Goal: Task Accomplishment & Management: Use online tool/utility

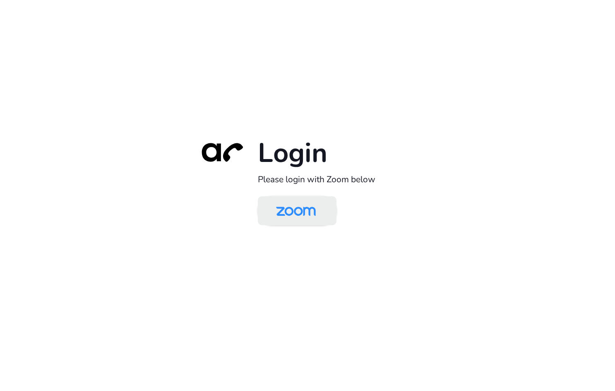
click at [283, 201] on img at bounding box center [295, 211] width 57 height 27
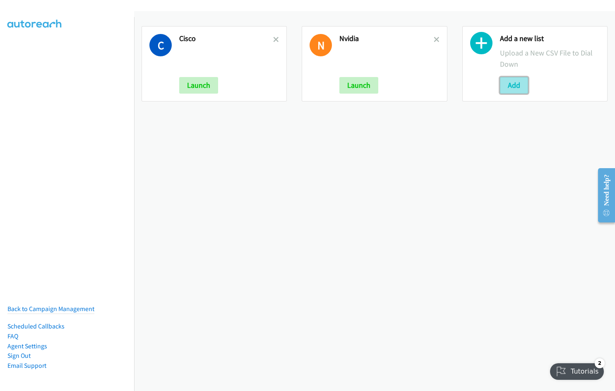
click at [513, 90] on button "Add" at bounding box center [514, 85] width 28 height 17
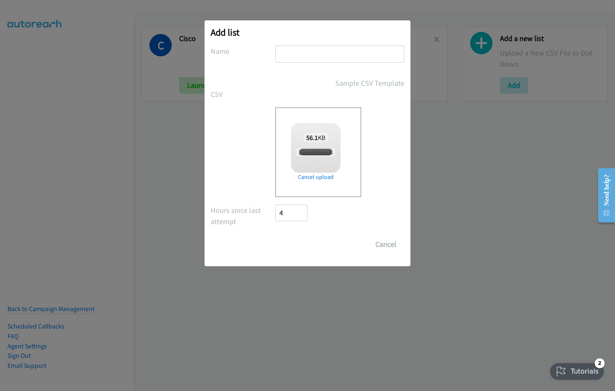
checkbox input "true"
click at [306, 58] on input "text" at bounding box center [339, 54] width 129 height 17
type input "Nvidia"
click at [275, 236] on input "Save List" at bounding box center [296, 244] width 43 height 17
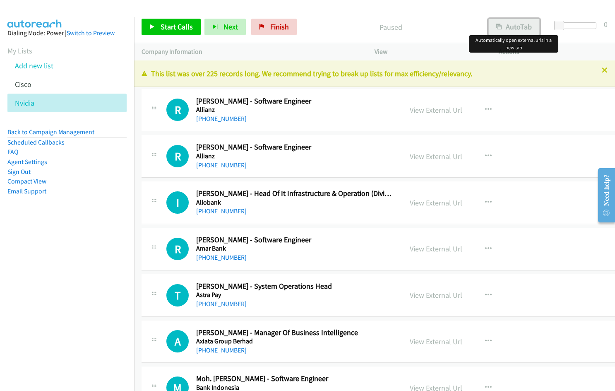
click at [508, 26] on button "AutoTab" at bounding box center [513, 27] width 51 height 17
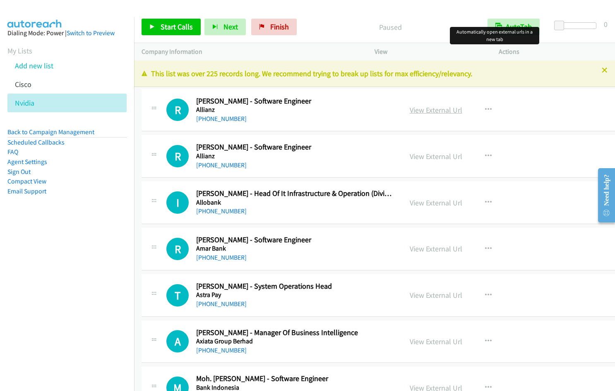
click at [417, 111] on link "View External Url" at bounding box center [436, 110] width 53 height 10
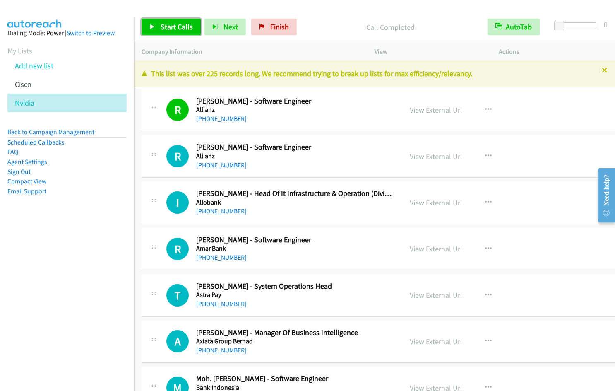
click at [165, 27] on span "Start Calls" at bounding box center [177, 27] width 32 height 10
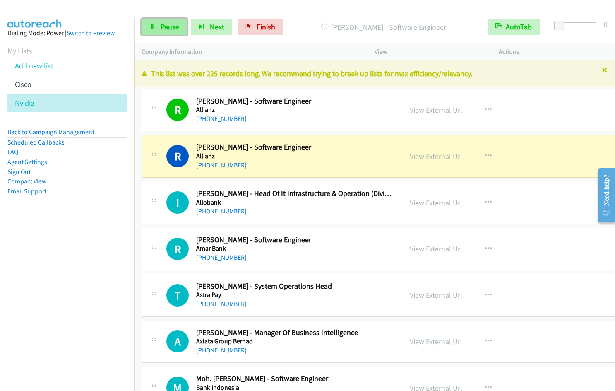
click at [169, 25] on span "Pause" at bounding box center [170, 27] width 19 height 10
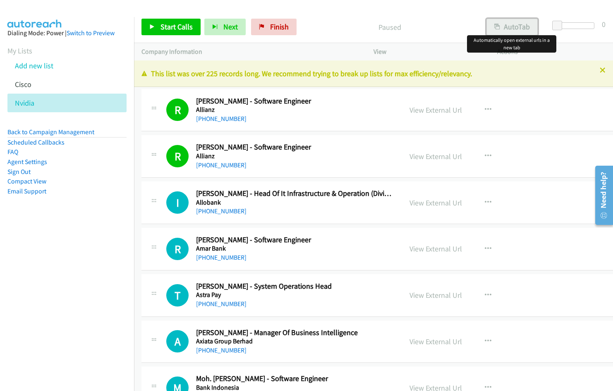
click at [520, 28] on button "AutoTab" at bounding box center [512, 27] width 51 height 17
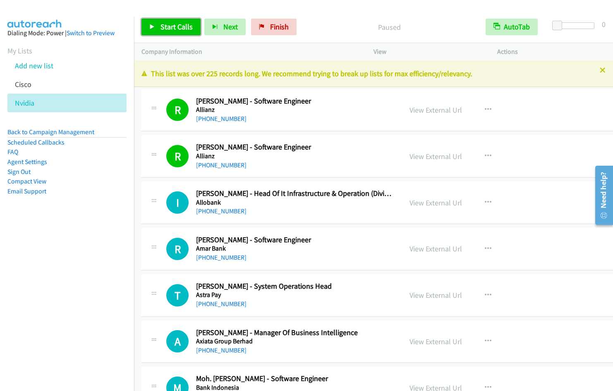
click at [170, 28] on span "Start Calls" at bounding box center [177, 27] width 32 height 10
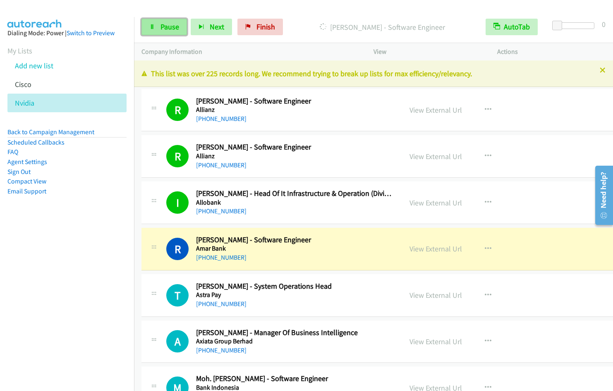
click at [155, 29] on icon at bounding box center [152, 27] width 6 height 6
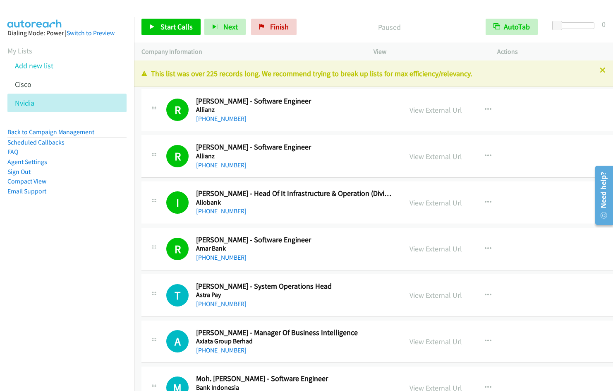
click at [432, 250] on link "View External Url" at bounding box center [436, 249] width 53 height 10
click at [168, 26] on span "Start Calls" at bounding box center [177, 27] width 32 height 10
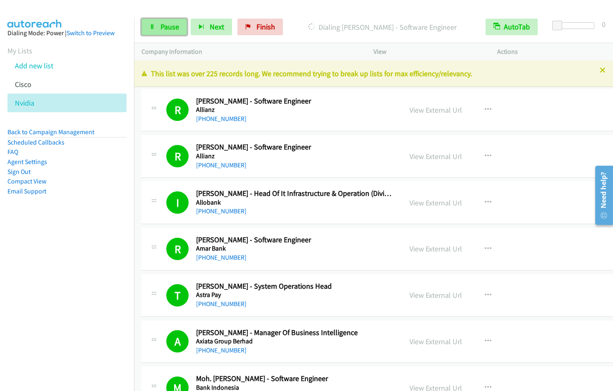
click at [167, 30] on span "Pause" at bounding box center [170, 27] width 19 height 10
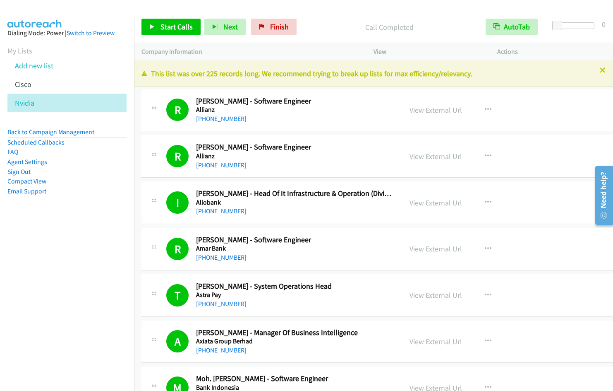
click at [430, 249] on link "View External Url" at bounding box center [436, 249] width 53 height 10
click at [430, 157] on link "View External Url" at bounding box center [436, 156] width 53 height 10
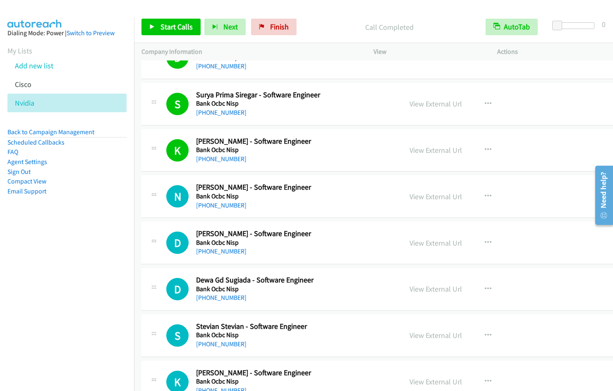
scroll to position [462, 0]
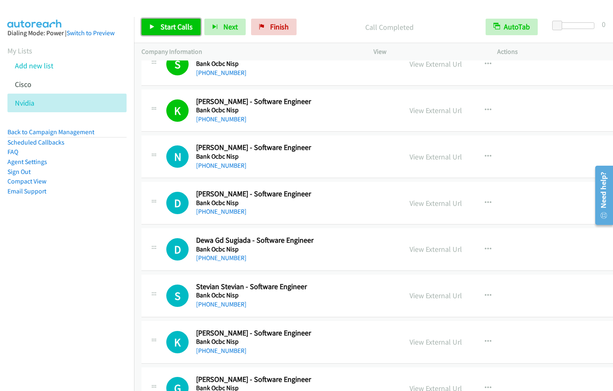
click at [168, 30] on span "Start Calls" at bounding box center [177, 27] width 32 height 10
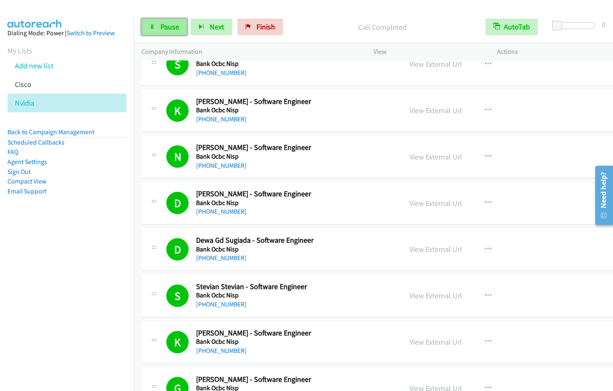
click at [159, 27] on link "Pause" at bounding box center [164, 27] width 46 height 17
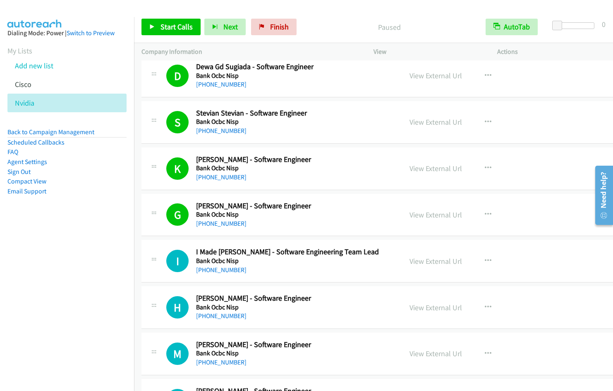
scroll to position [705, 0]
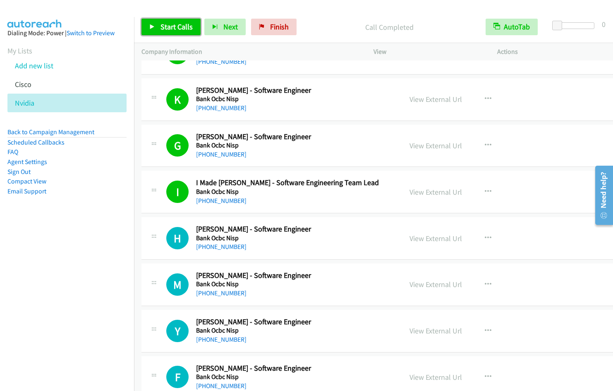
click at [170, 29] on span "Start Calls" at bounding box center [177, 27] width 32 height 10
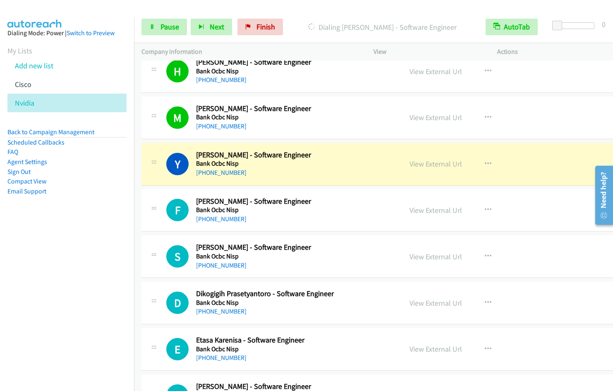
scroll to position [951, 0]
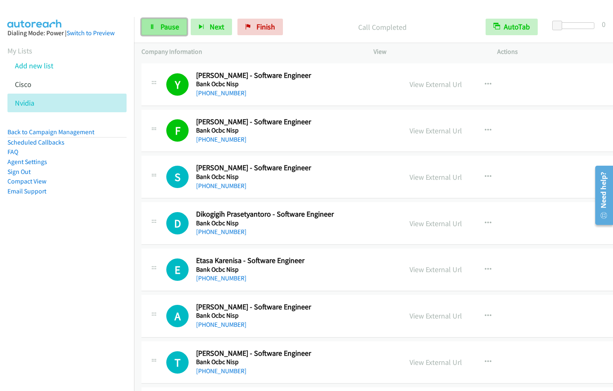
click at [161, 31] on link "Pause" at bounding box center [164, 27] width 46 height 17
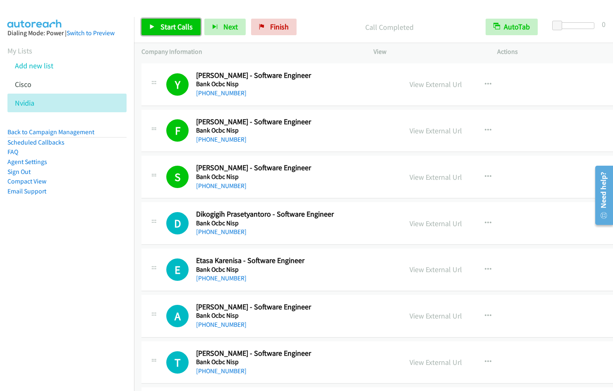
click at [166, 31] on span "Start Calls" at bounding box center [177, 27] width 32 height 10
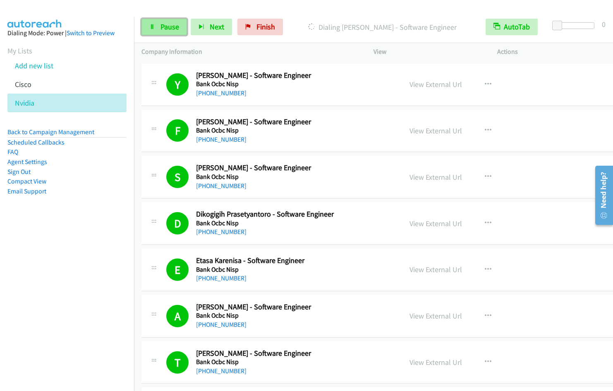
click at [170, 25] on span "Pause" at bounding box center [170, 27] width 19 height 10
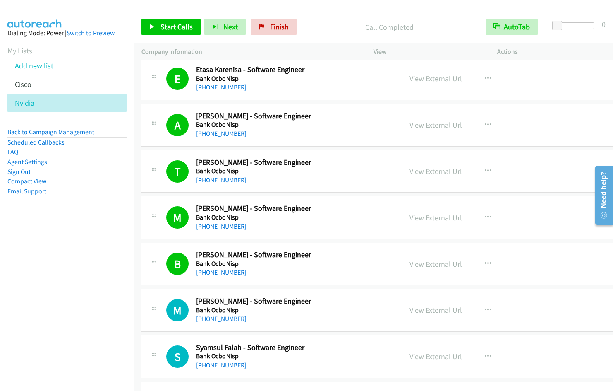
scroll to position [1228, 0]
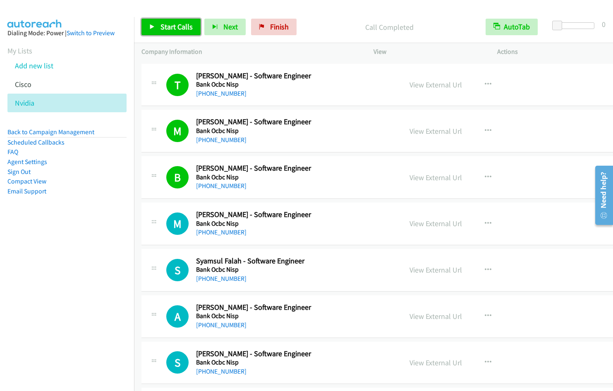
click at [183, 24] on span "Start Calls" at bounding box center [177, 27] width 32 height 10
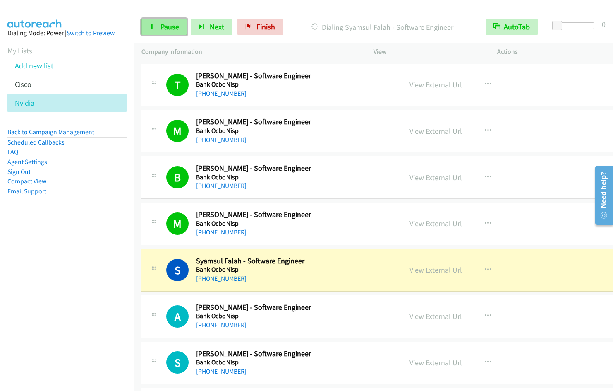
click at [161, 31] on span "Pause" at bounding box center [170, 27] width 19 height 10
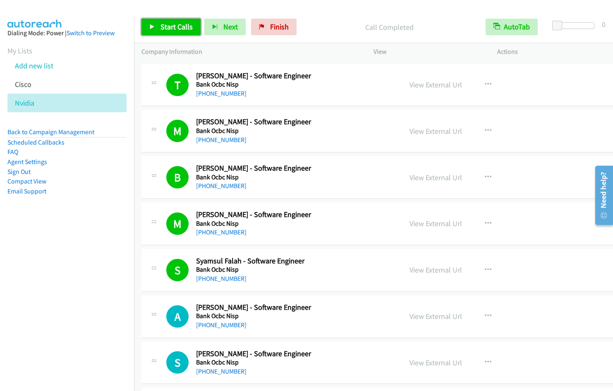
click at [173, 26] on span "Start Calls" at bounding box center [177, 27] width 32 height 10
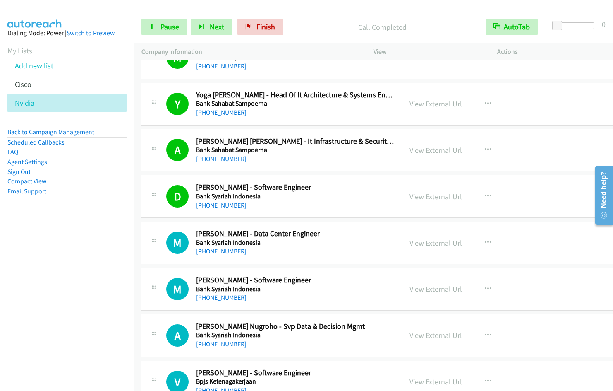
scroll to position [1688, 0]
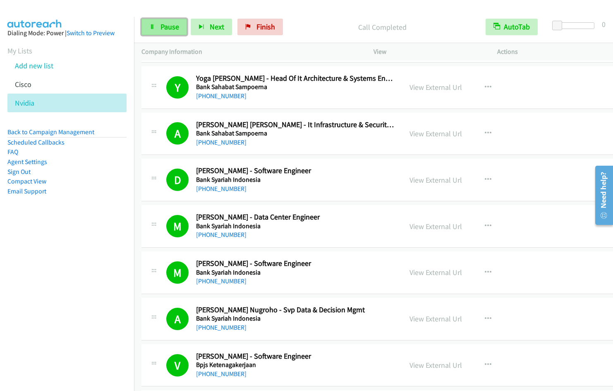
click at [164, 26] on span "Pause" at bounding box center [170, 27] width 19 height 10
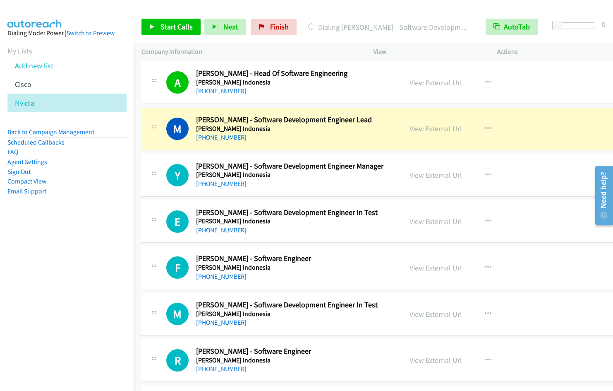
scroll to position [2537, 0]
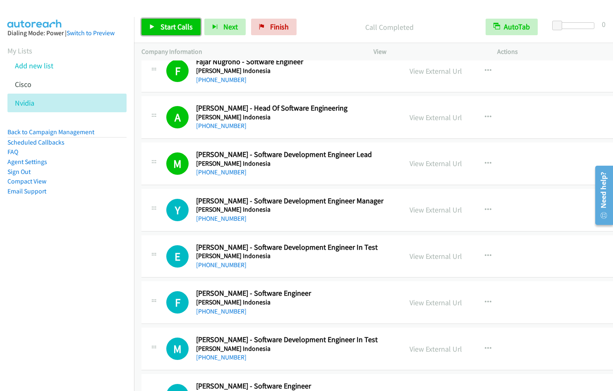
click at [156, 25] on link "Start Calls" at bounding box center [170, 27] width 59 height 17
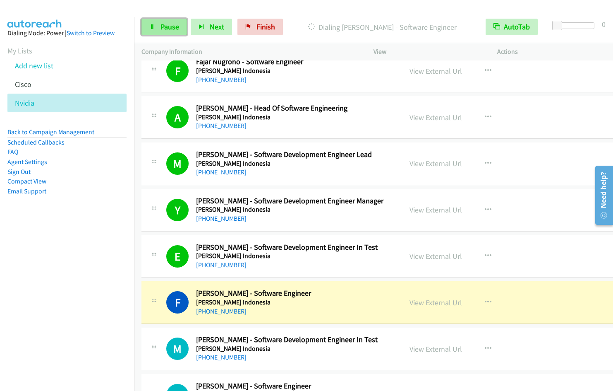
click at [156, 30] on link "Pause" at bounding box center [164, 27] width 46 height 17
